Goal: Task Accomplishment & Management: Manage account settings

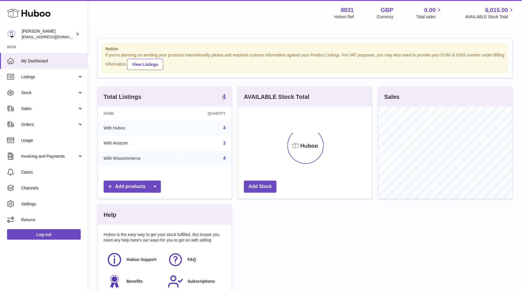
scroll to position [91, 134]
click at [44, 95] on link "Stock" at bounding box center [44, 93] width 88 height 16
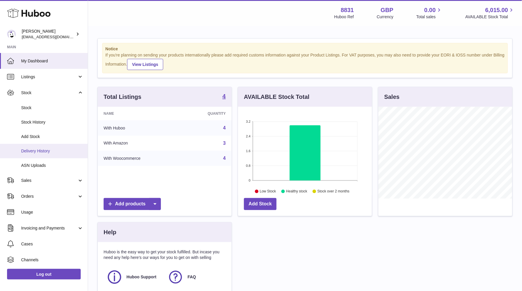
click at [48, 146] on link "Delivery History" at bounding box center [44, 151] width 88 height 14
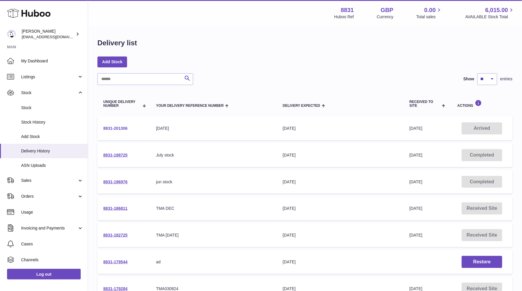
click at [117, 127] on link "8831-201306" at bounding box center [115, 128] width 24 height 5
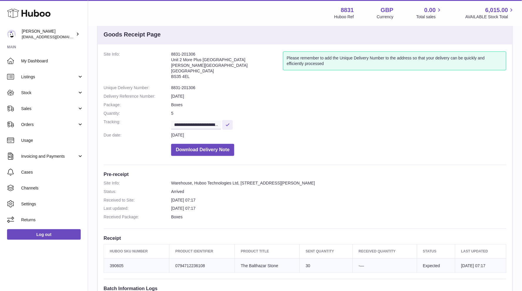
scroll to position [13, 0]
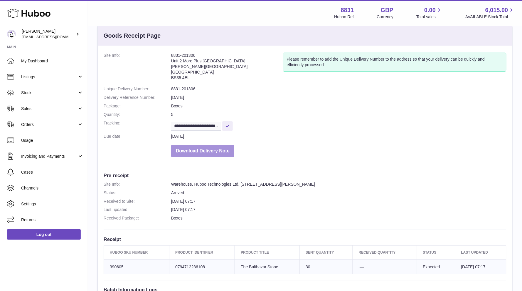
click at [185, 145] on button "Download Delivery Note" at bounding box center [202, 151] width 63 height 12
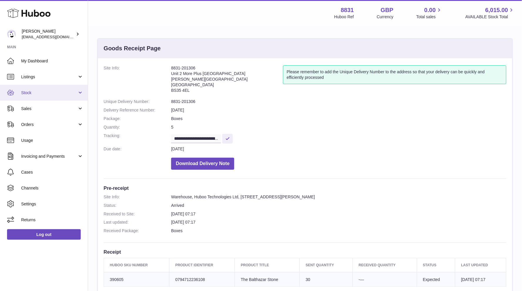
scroll to position [0, 0]
click at [50, 93] on span "Stock" at bounding box center [49, 93] width 56 height 6
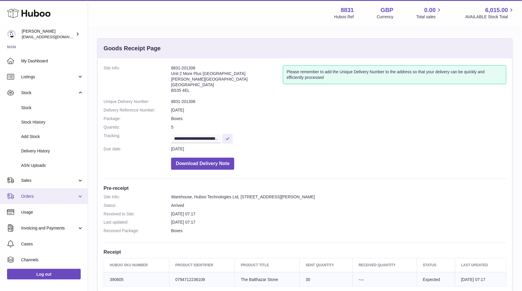
click at [43, 191] on link "Orders" at bounding box center [44, 196] width 88 height 16
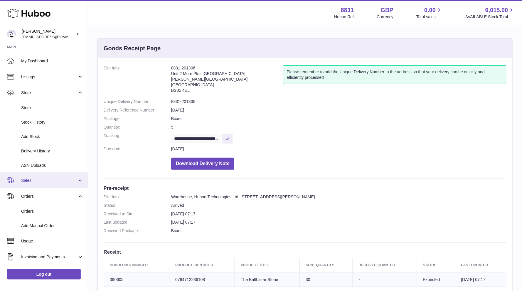
scroll to position [0, 0]
click at [41, 185] on link "Sales" at bounding box center [44, 180] width 88 height 16
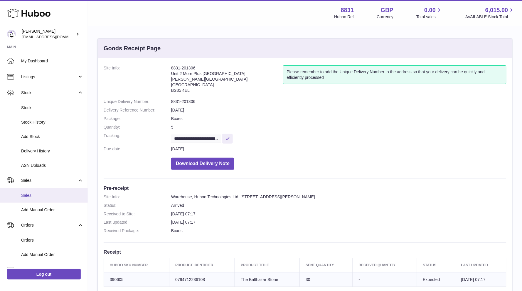
click at [33, 192] on span "Sales" at bounding box center [52, 195] width 62 height 6
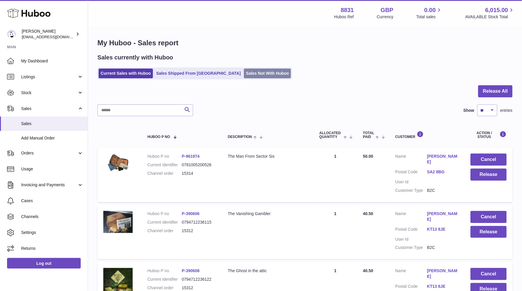
click at [244, 69] on link "Sales Not With Huboo" at bounding box center [267, 73] width 47 height 10
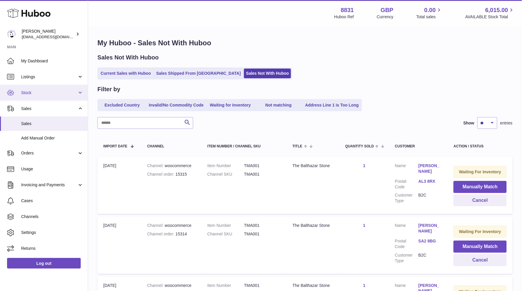
click at [48, 95] on link "Stock" at bounding box center [44, 93] width 88 height 16
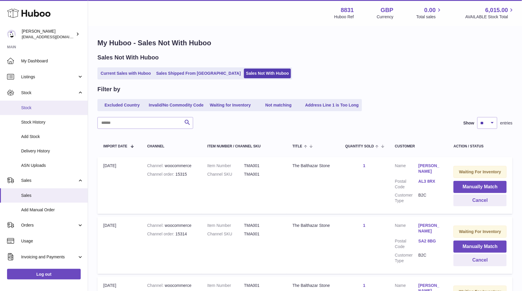
click at [44, 103] on link "Stock" at bounding box center [44, 107] width 88 height 14
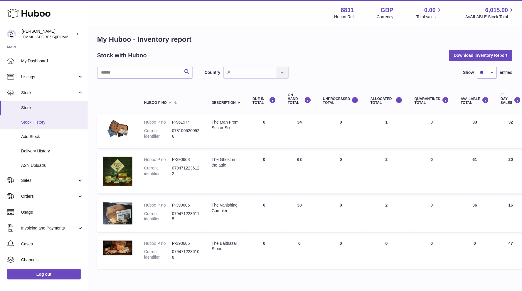
scroll to position [4, 0]
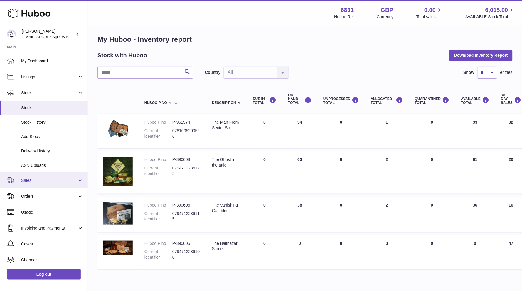
click at [40, 179] on span "Sales" at bounding box center [49, 180] width 56 height 6
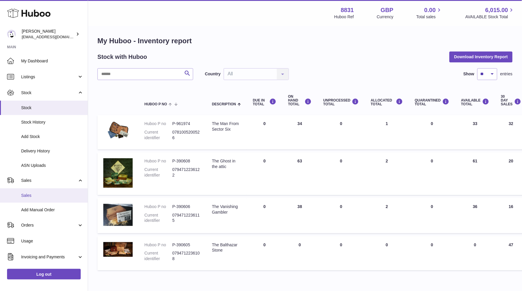
scroll to position [1, 0]
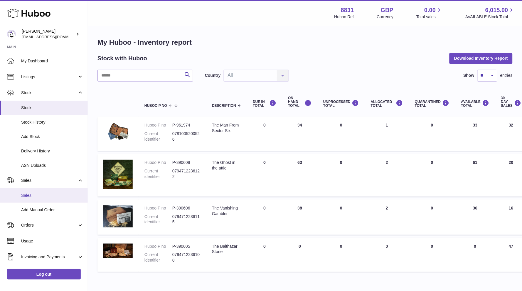
click at [34, 193] on span "Sales" at bounding box center [52, 195] width 62 height 6
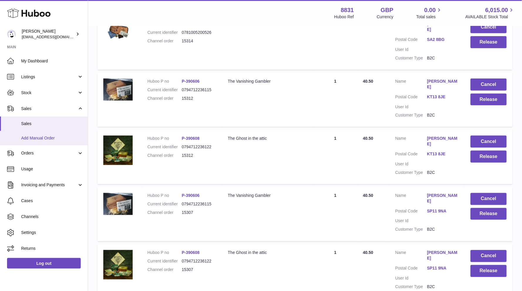
scroll to position [134, 0]
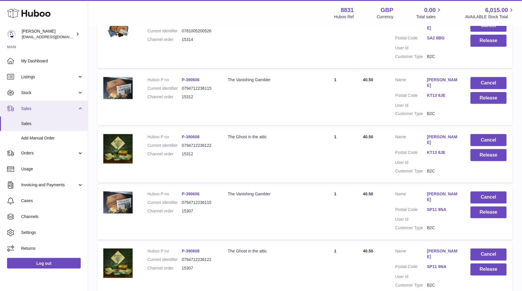
click at [22, 106] on span "Sales" at bounding box center [49, 109] width 56 height 6
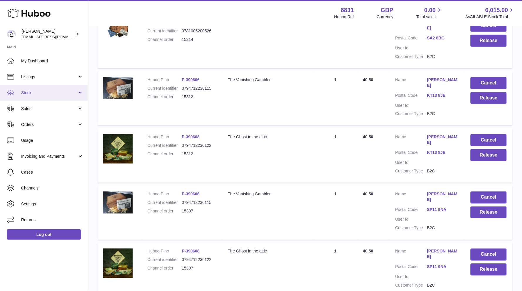
click at [34, 94] on span "Stock" at bounding box center [49, 93] width 56 height 6
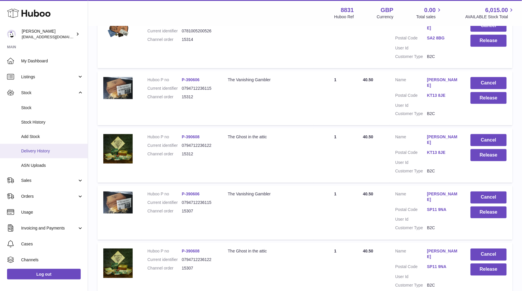
click at [39, 149] on span "Delivery History" at bounding box center [52, 151] width 62 height 6
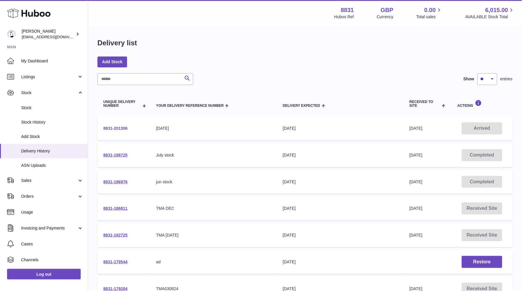
click at [120, 128] on link "8831-201306" at bounding box center [115, 128] width 24 height 5
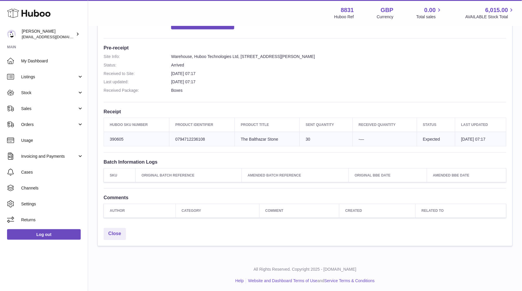
scroll to position [140, 0]
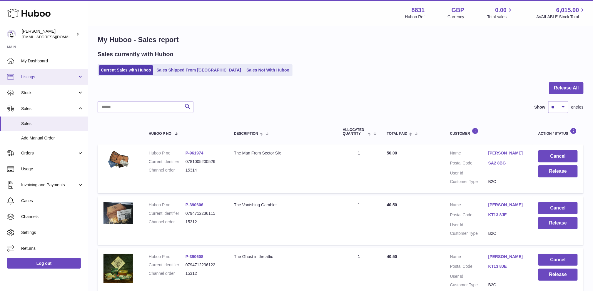
click at [38, 77] on span "Listings" at bounding box center [49, 77] width 56 height 6
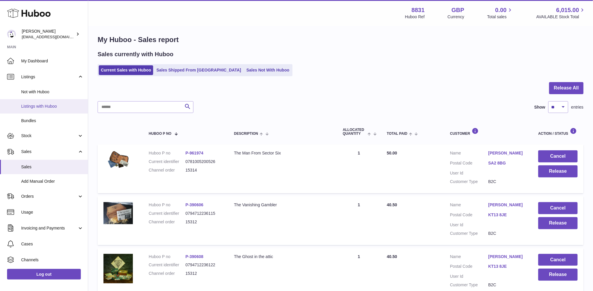
click at [36, 103] on span "Listings with Huboo" at bounding box center [52, 106] width 62 height 6
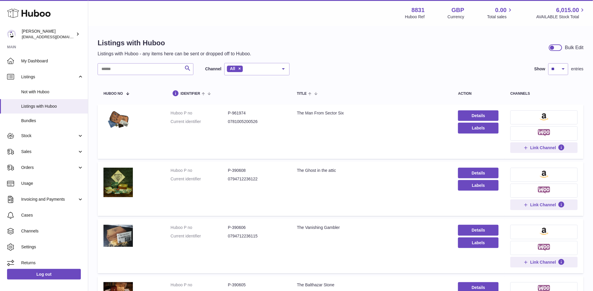
click at [543, 116] on img at bounding box center [543, 116] width 9 height 7
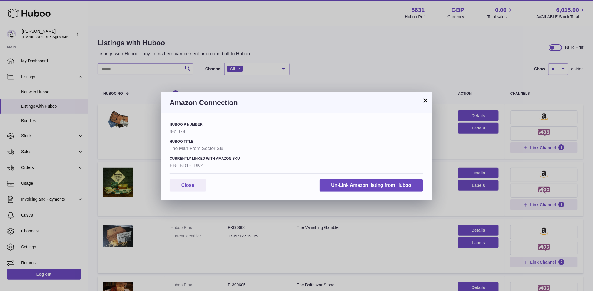
click at [423, 99] on button "×" at bounding box center [425, 100] width 7 height 7
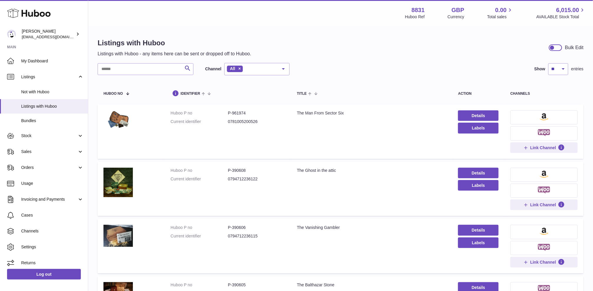
click at [545, 179] on button at bounding box center [543, 174] width 67 height 14
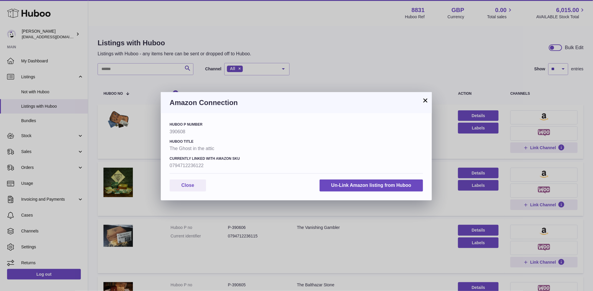
drag, startPoint x: 422, startPoint y: 101, endPoint x: 339, endPoint y: 68, distance: 89.2
click at [422, 101] on button "×" at bounding box center [425, 100] width 7 height 7
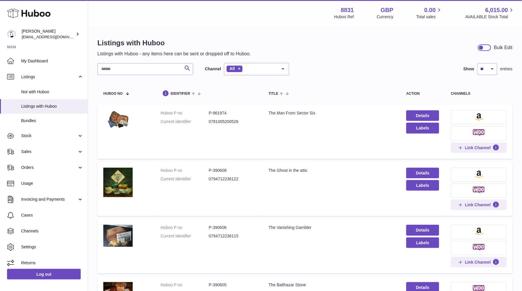
click at [474, 117] on button at bounding box center [479, 117] width 56 height 14
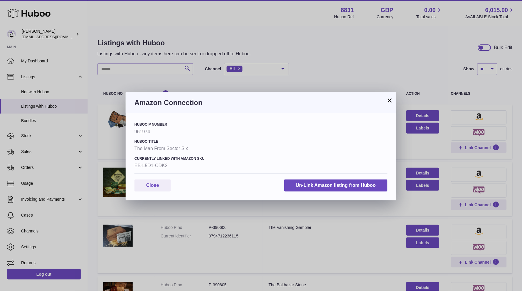
click at [389, 101] on button "×" at bounding box center [390, 100] width 7 height 7
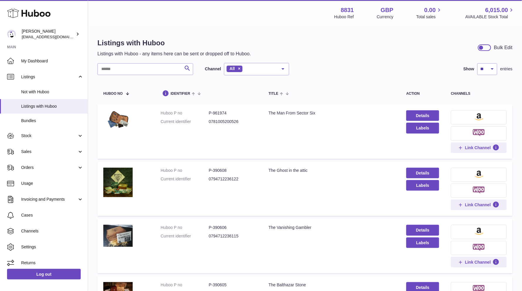
click at [482, 174] on img at bounding box center [479, 173] width 9 height 7
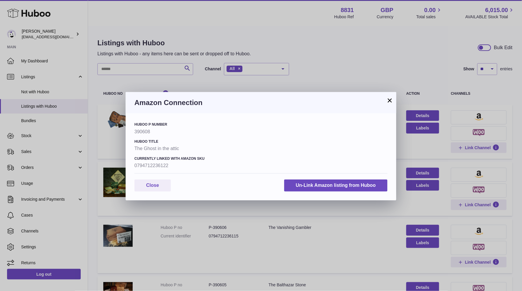
click at [391, 101] on button "×" at bounding box center [390, 100] width 7 height 7
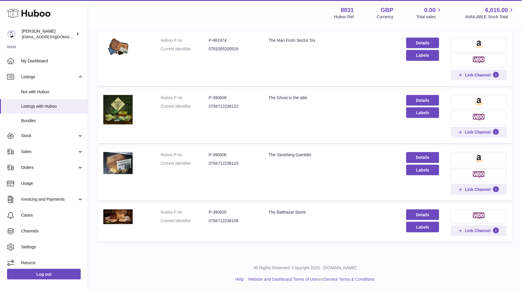
scroll to position [72, 0]
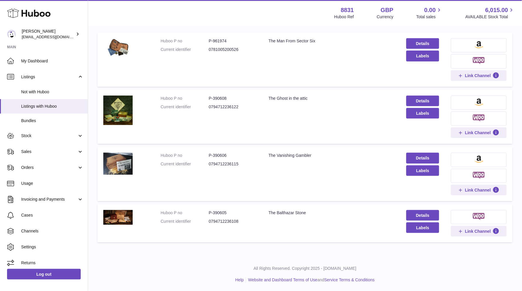
click at [487, 155] on button at bounding box center [479, 159] width 56 height 14
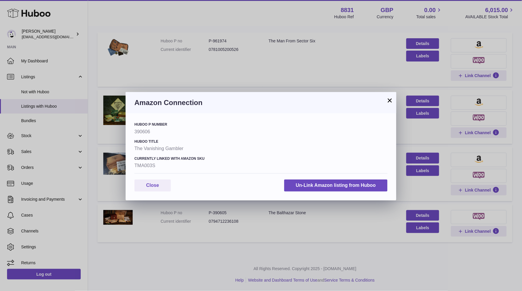
click at [390, 99] on button "×" at bounding box center [390, 100] width 7 height 7
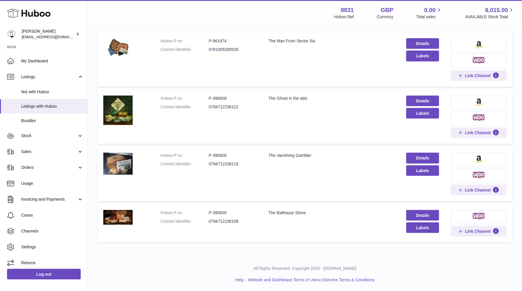
click at [477, 214] on img at bounding box center [479, 216] width 12 height 7
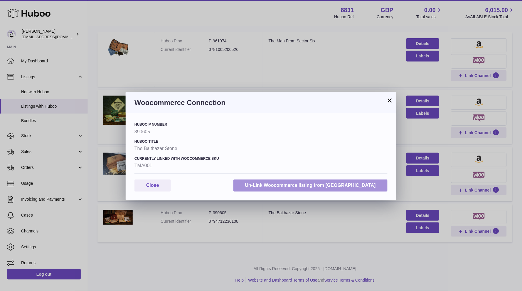
click at [345, 185] on button "Un-Link Woocommerce listing from Huboo" at bounding box center [311, 185] width 154 height 12
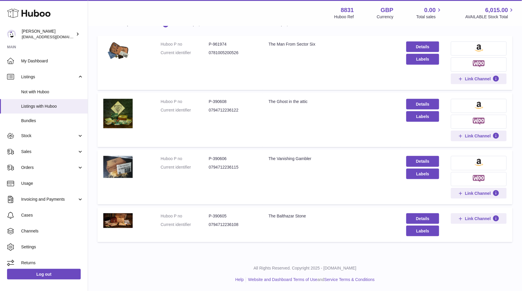
scroll to position [68, 0]
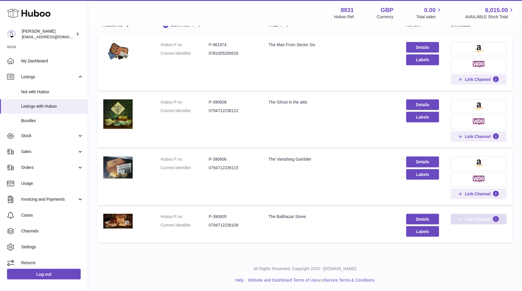
click at [478, 219] on span "Link Channel" at bounding box center [478, 218] width 26 height 5
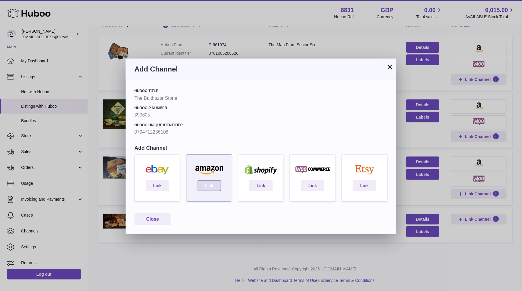
click at [210, 180] on link "Link" at bounding box center [210, 185] width 24 height 11
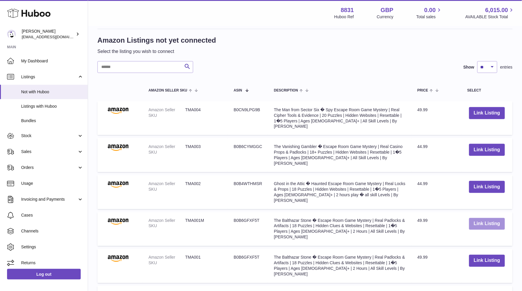
scroll to position [106, 0]
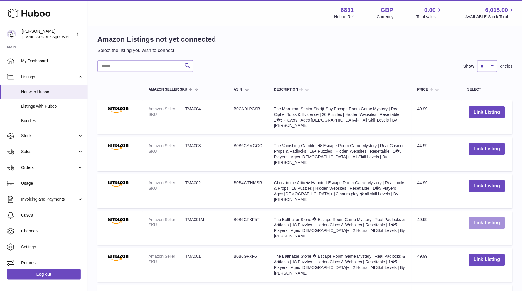
click at [484, 217] on button "Link Listing" at bounding box center [487, 223] width 36 height 12
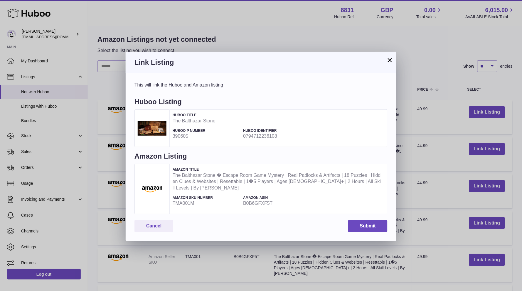
click at [360, 224] on button "Submit" at bounding box center [367, 226] width 39 height 12
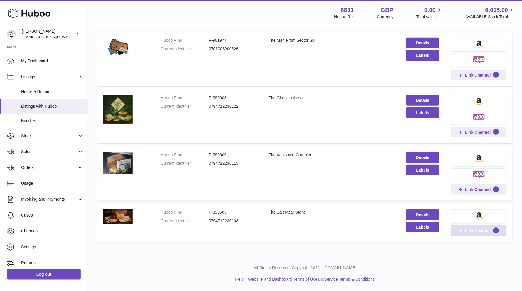
scroll to position [72, 0]
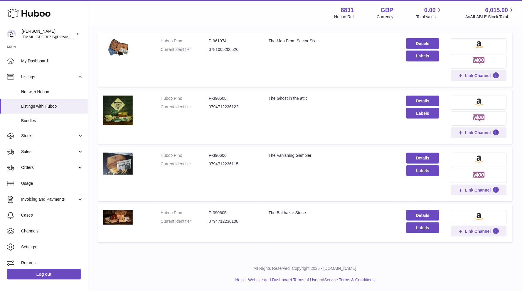
click at [475, 214] on img at bounding box center [479, 216] width 9 height 7
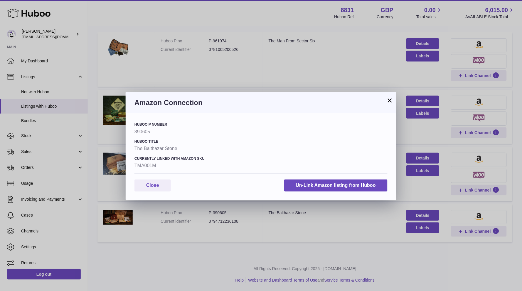
click at [390, 101] on button "×" at bounding box center [390, 100] width 7 height 7
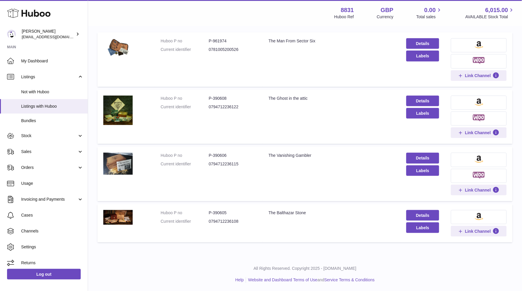
click at [344, 76] on td "Title The Man From Sector Six" at bounding box center [332, 59] width 138 height 54
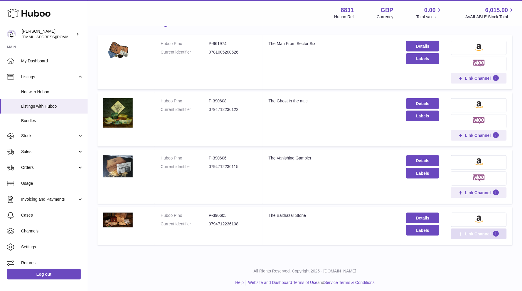
click at [464, 233] on span "Link Channel" at bounding box center [479, 233] width 42 height 5
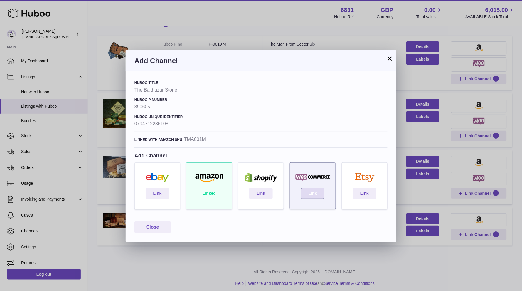
click at [312, 197] on div "Link" at bounding box center [313, 185] width 46 height 47
click at [313, 195] on link "Link" at bounding box center [313, 193] width 24 height 11
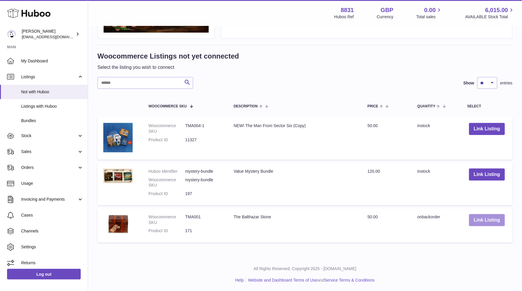
scroll to position [89, 0]
click at [486, 220] on button "Link Listing" at bounding box center [487, 220] width 36 height 12
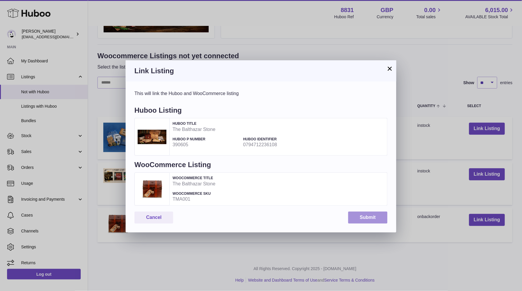
click at [375, 214] on button "Submit" at bounding box center [367, 217] width 39 height 12
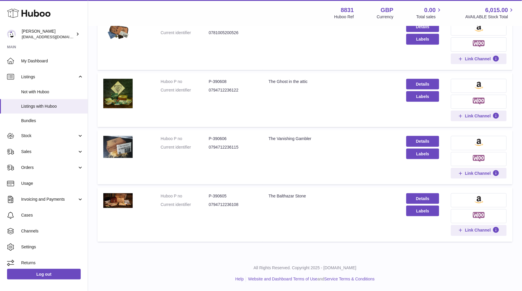
scroll to position [88, 0]
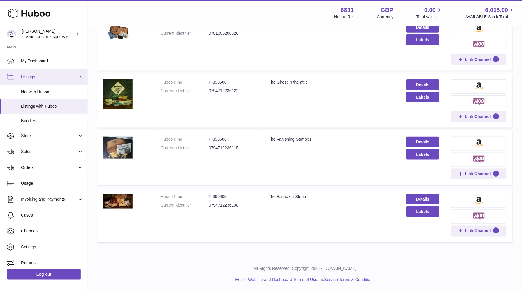
click at [42, 77] on span "Listings" at bounding box center [49, 77] width 56 height 6
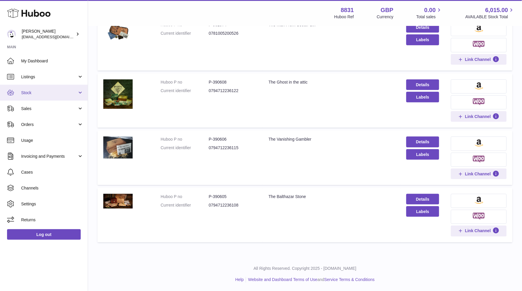
click at [29, 90] on span "Stock" at bounding box center [49, 93] width 56 height 6
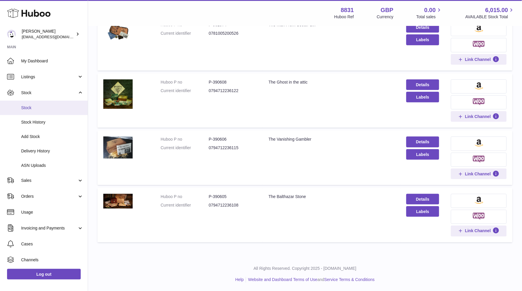
click at [26, 106] on span "Stock" at bounding box center [52, 108] width 62 height 6
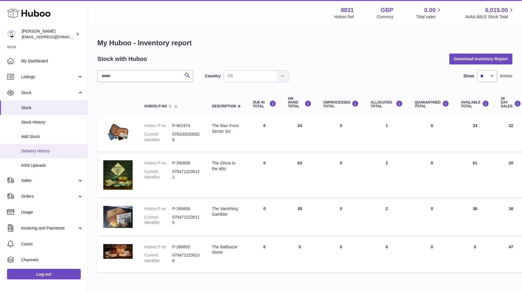
click at [44, 145] on link "Delivery History" at bounding box center [44, 151] width 88 height 14
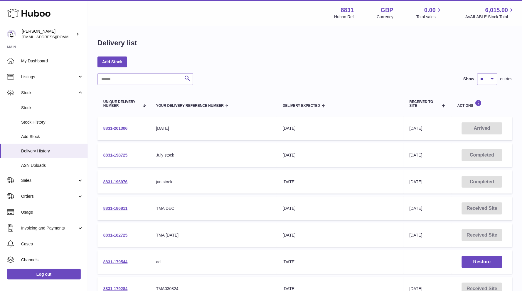
click at [120, 127] on link "8831-201306" at bounding box center [115, 128] width 24 height 5
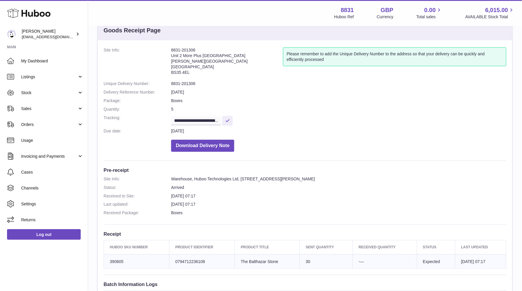
scroll to position [19, 0]
